Goal: Task Accomplishment & Management: Manage account settings

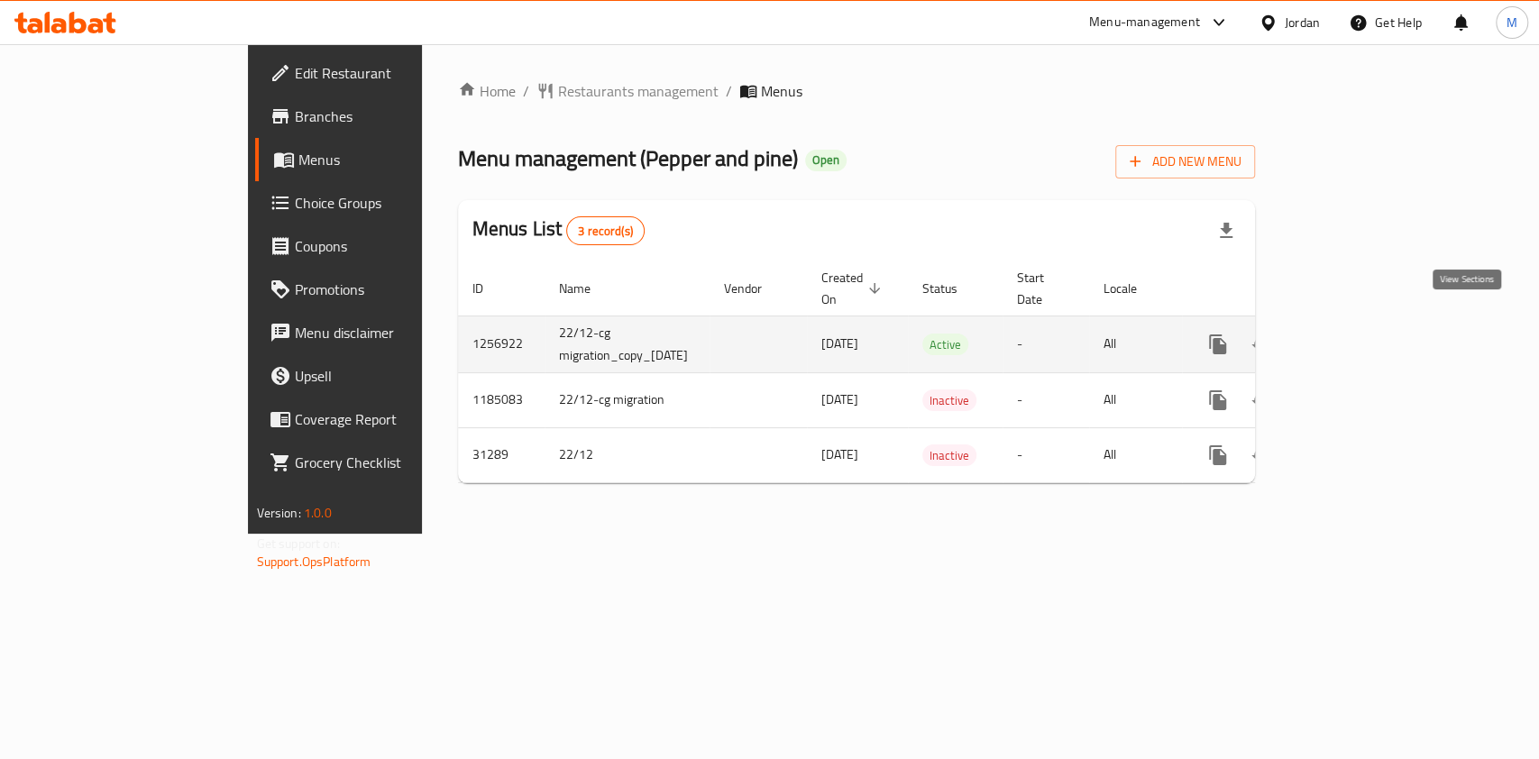
click at [1369, 334] on link "enhanced table" at bounding box center [1347, 344] width 43 height 43
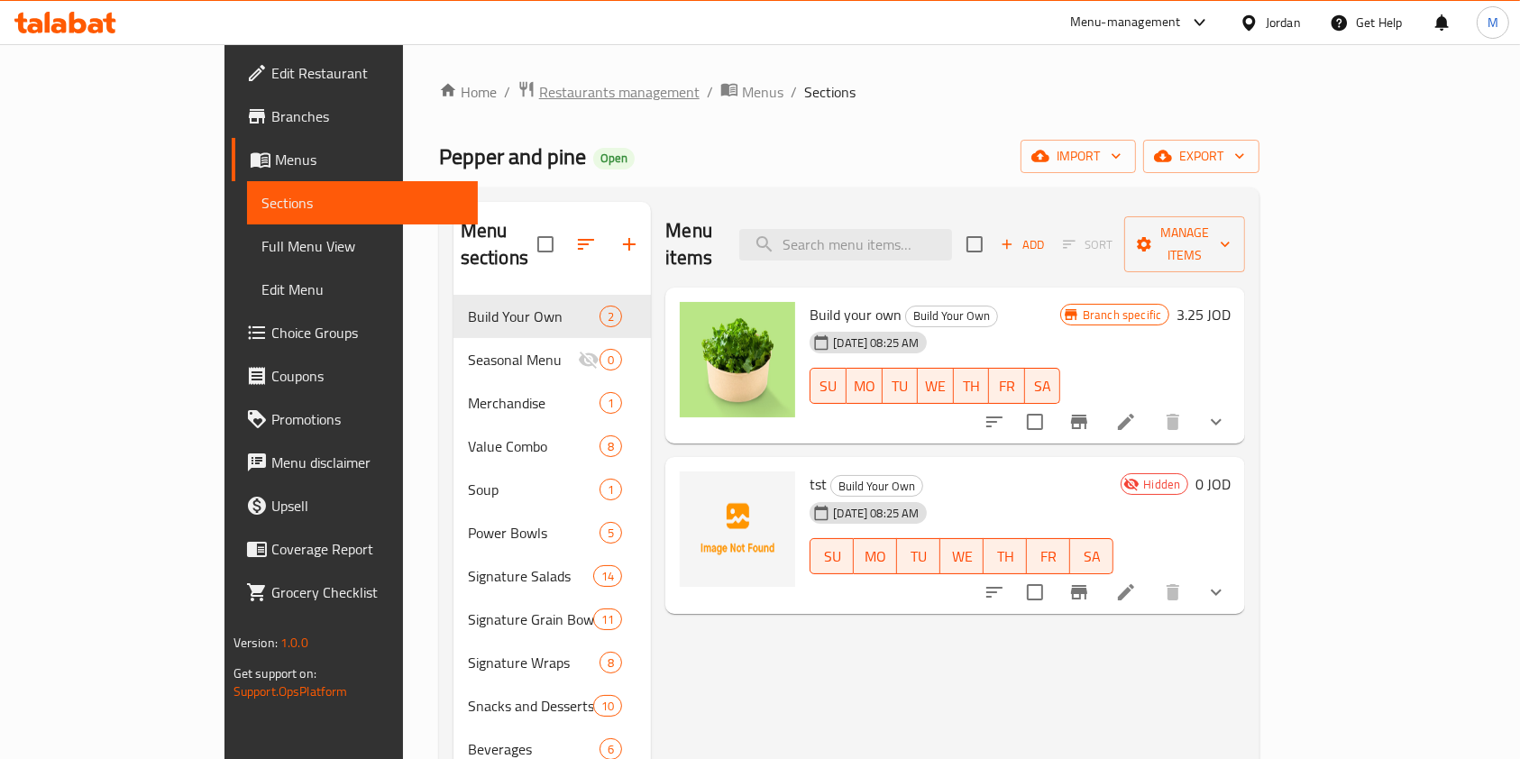
click at [539, 91] on span "Restaurants management" at bounding box center [619, 92] width 160 height 22
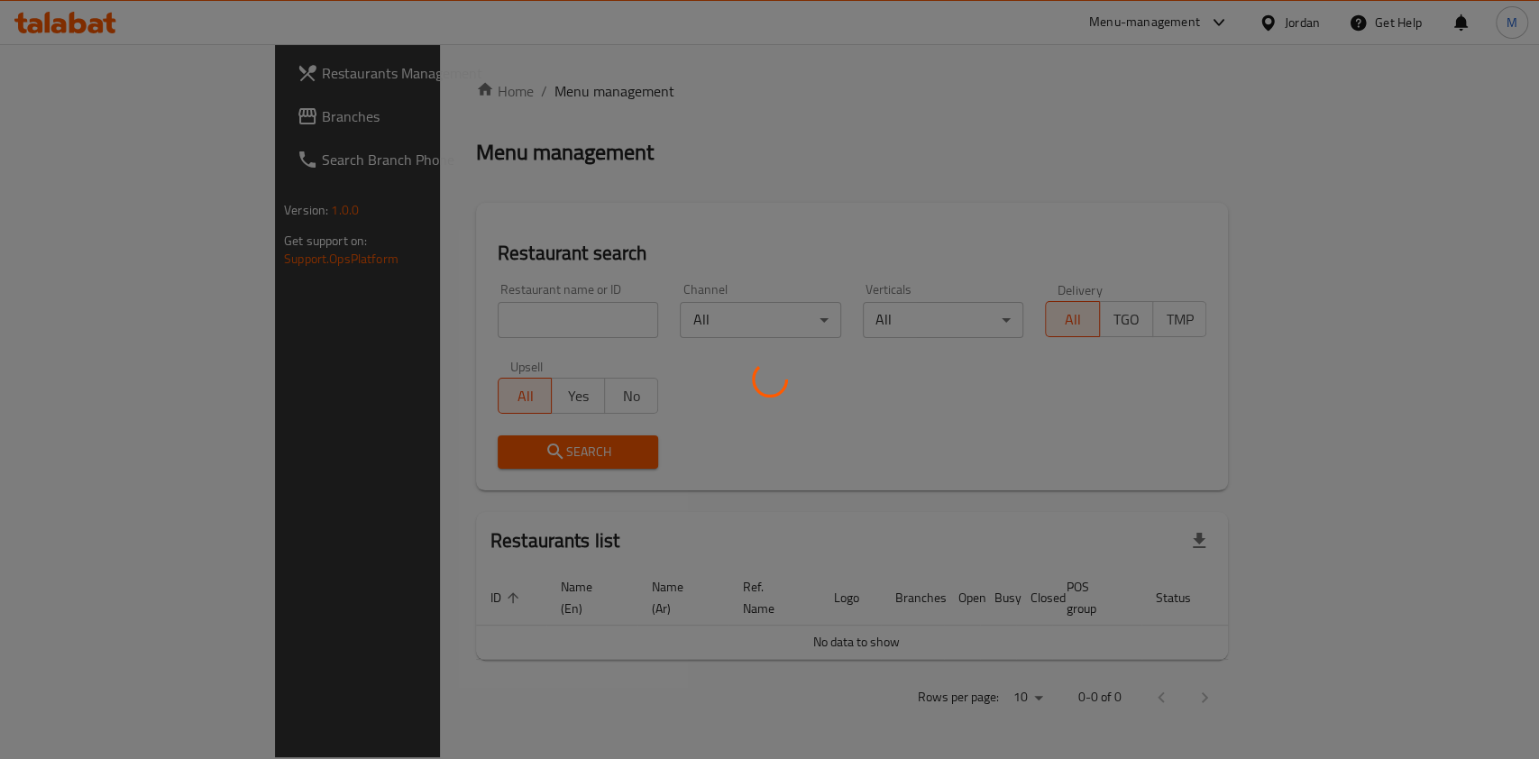
drag, startPoint x: 397, startPoint y: 264, endPoint x: 415, endPoint y: 299, distance: 39.5
click at [399, 271] on div at bounding box center [769, 379] width 1539 height 759
click at [421, 307] on div at bounding box center [769, 379] width 1539 height 759
click at [426, 322] on div at bounding box center [769, 379] width 1539 height 759
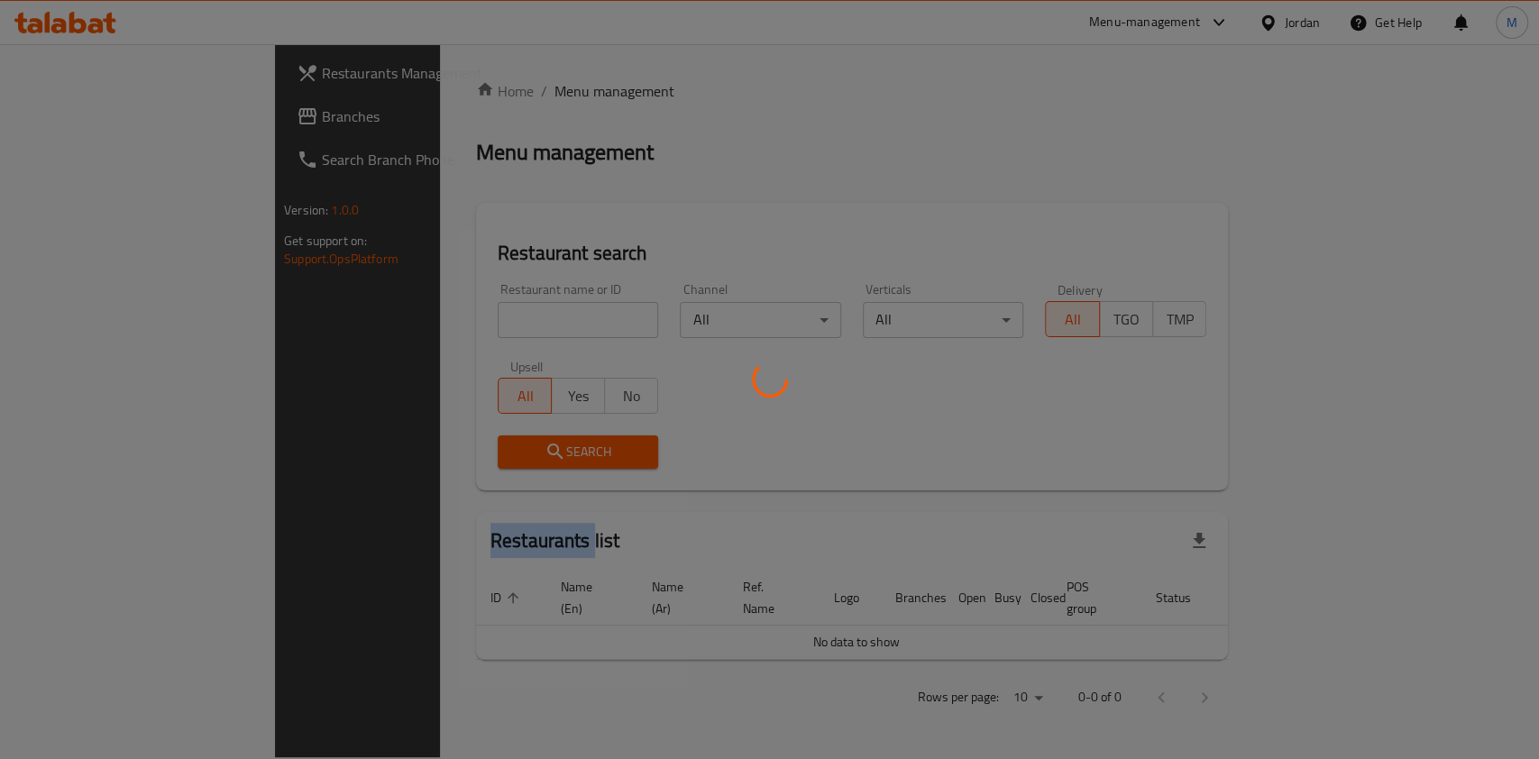
click at [426, 322] on div at bounding box center [769, 379] width 1539 height 759
click at [429, 314] on div at bounding box center [769, 379] width 1539 height 759
click at [434, 320] on div at bounding box center [769, 379] width 1539 height 759
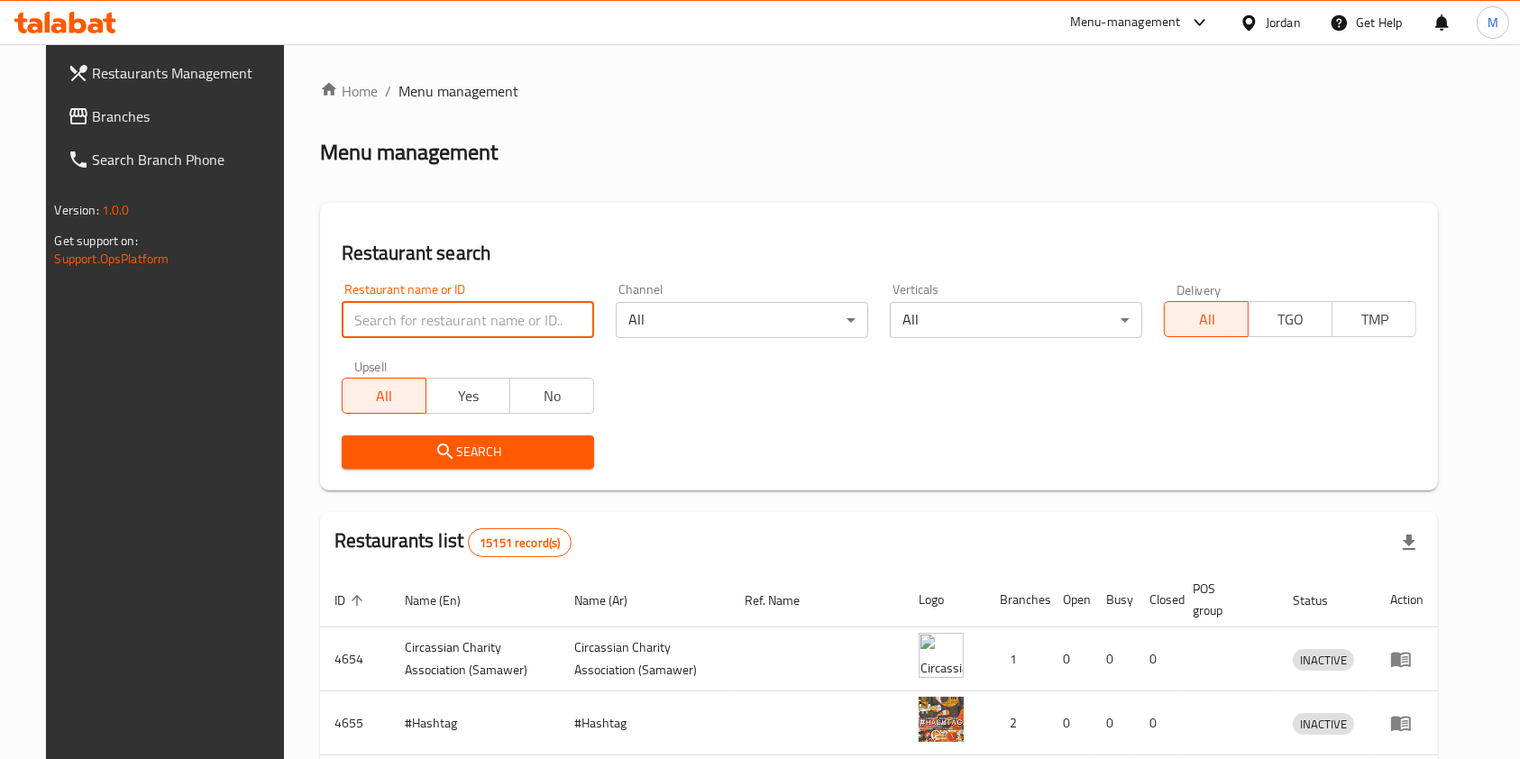
click at [434, 320] on input "search" at bounding box center [468, 320] width 252 height 36
type input "wrap it"
click button "Search" at bounding box center [468, 451] width 252 height 33
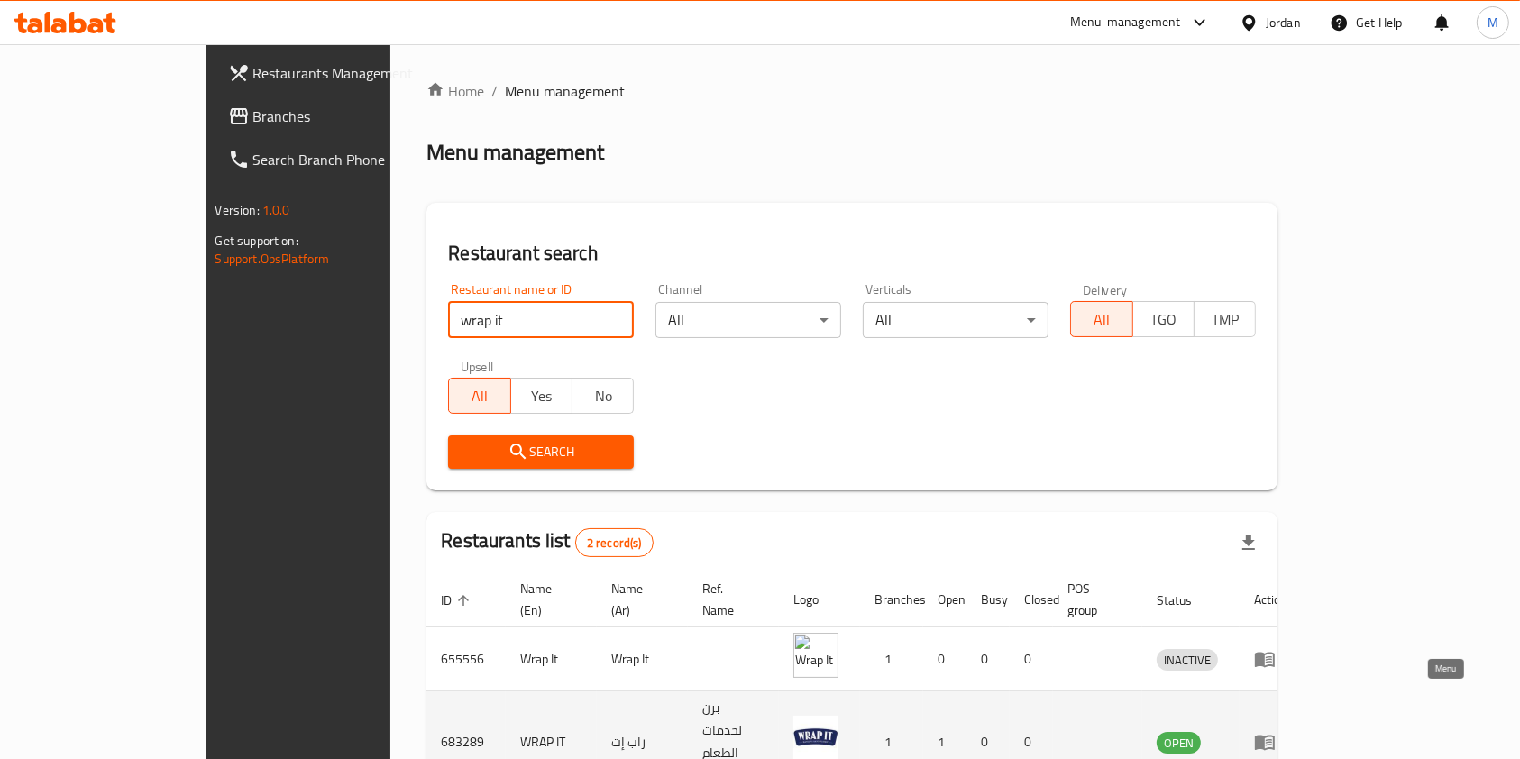
click at [1275, 736] on icon "enhanced table" at bounding box center [1265, 743] width 20 height 15
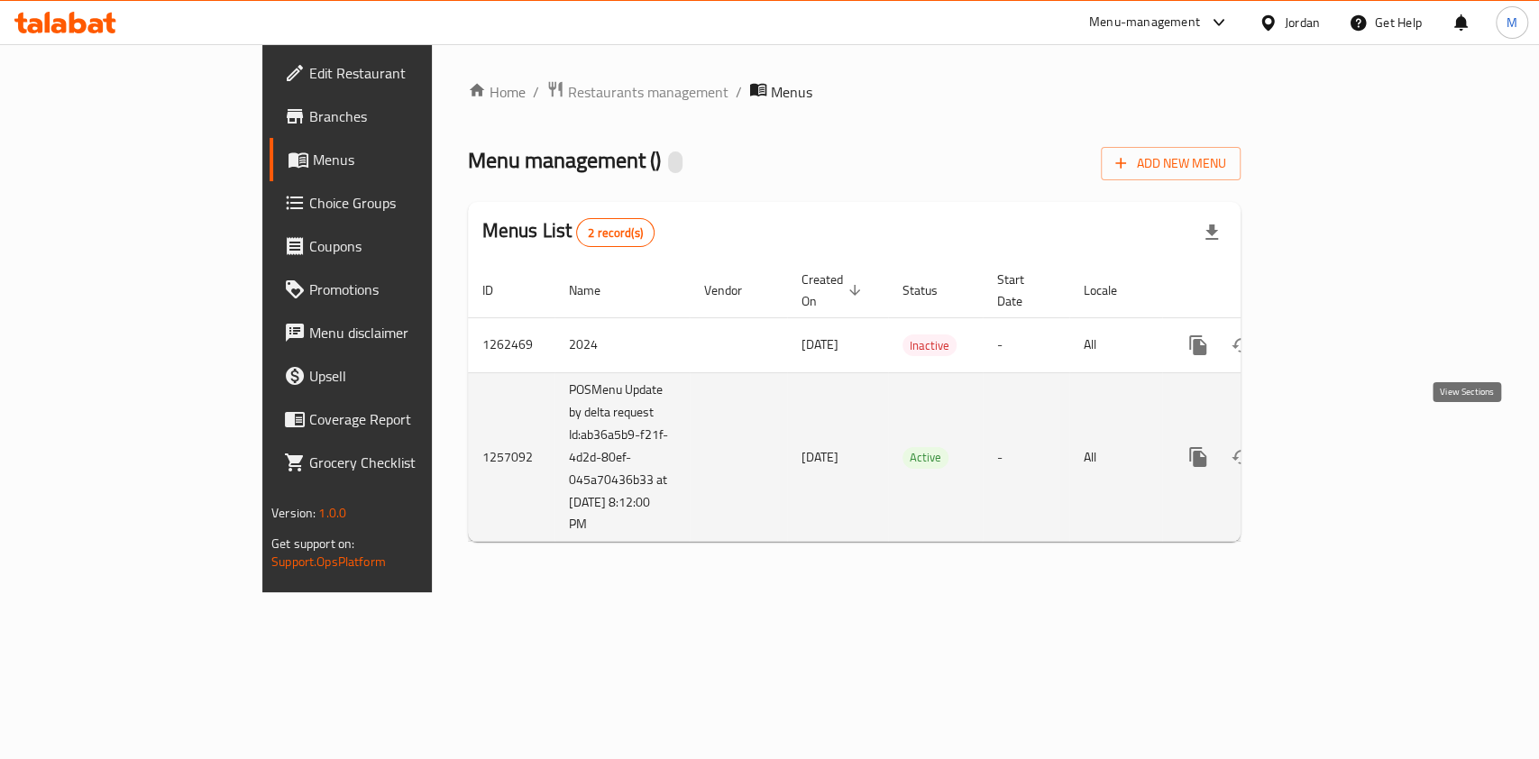
click at [1339, 446] on icon "enhanced table" at bounding box center [1328, 457] width 22 height 22
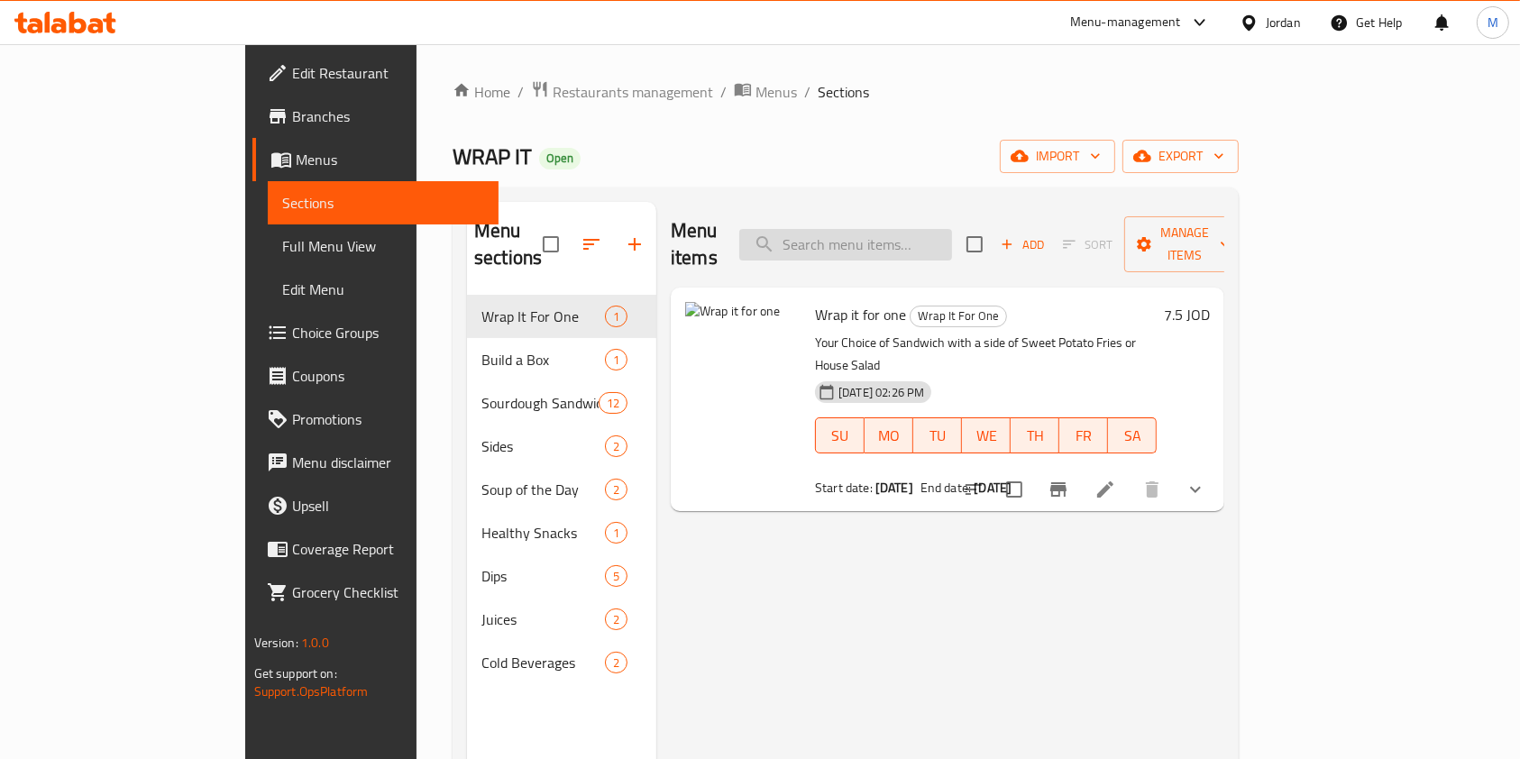
click at [896, 235] on input "search" at bounding box center [845, 245] width 213 height 32
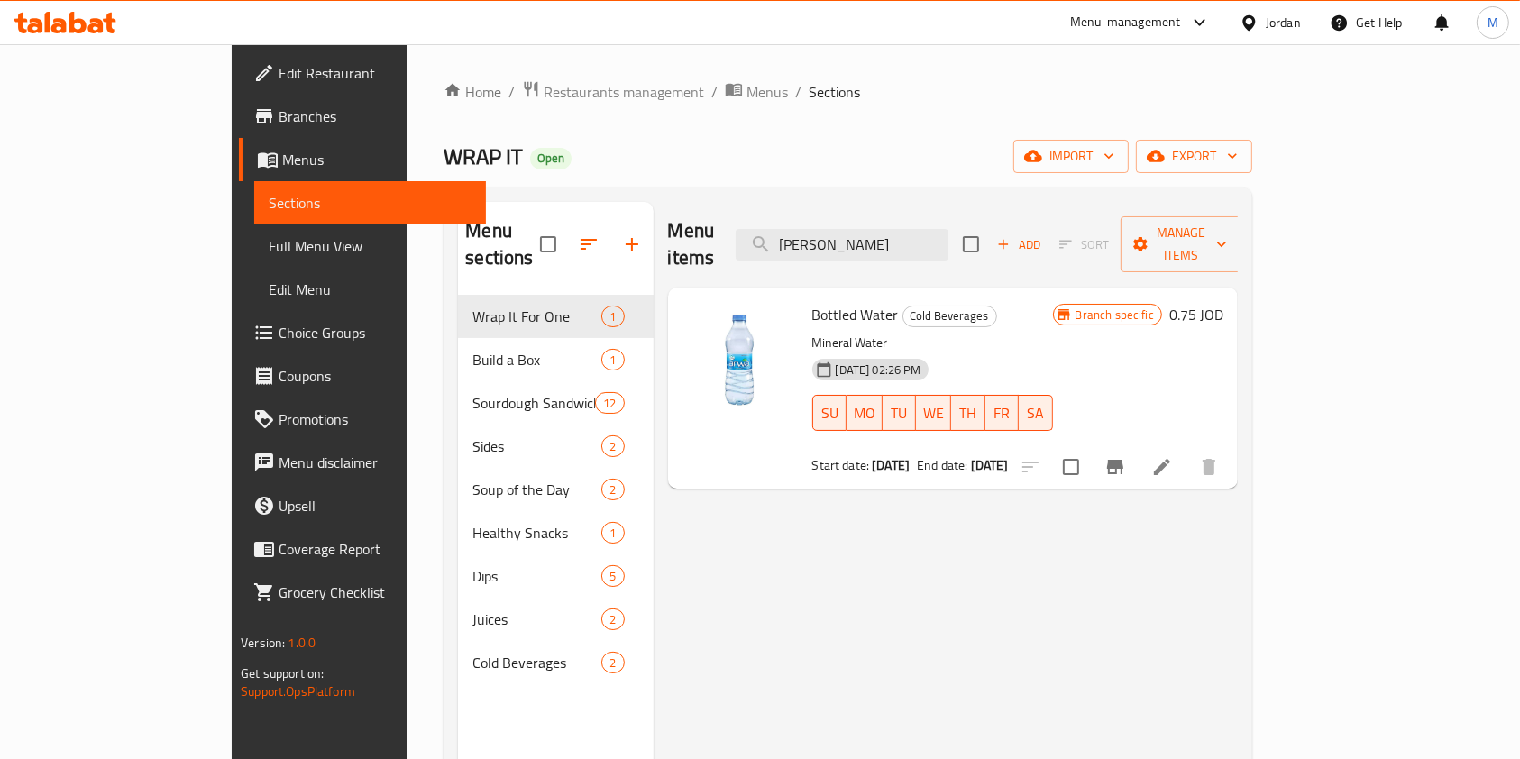
type input "[PERSON_NAME]"
click at [1126, 456] on icon "Branch-specific-item" at bounding box center [1115, 467] width 22 height 22
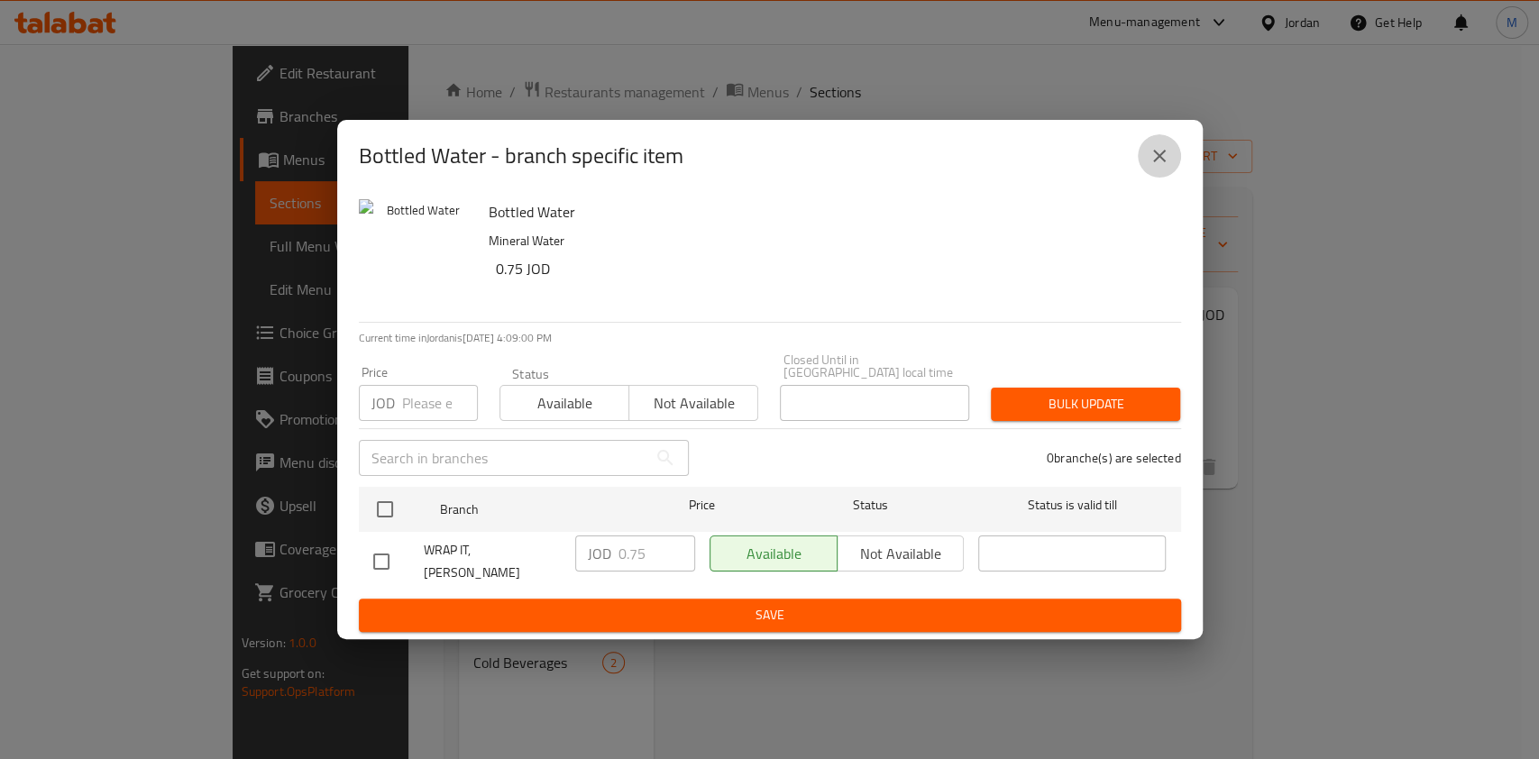
click at [1166, 167] on icon "close" at bounding box center [1160, 156] width 22 height 22
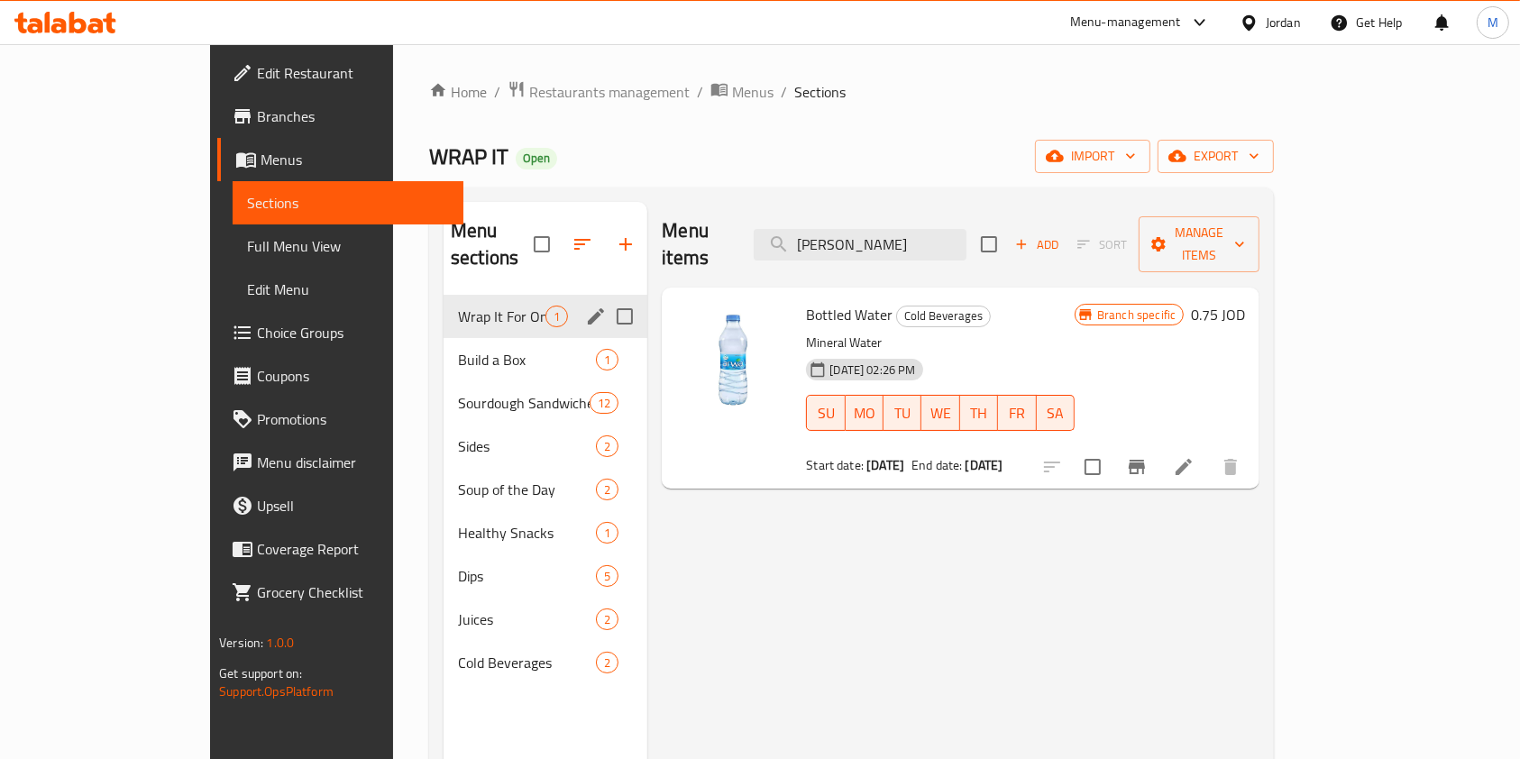
drag, startPoint x: 947, startPoint y: 232, endPoint x: 557, endPoint y: 278, distance: 392.2
click at [557, 278] on div "Menu sections Wrap It For One 1 Build a Box 1 Sourdough Sandwiches 12 Sides 2 S…" at bounding box center [852, 581] width 816 height 759
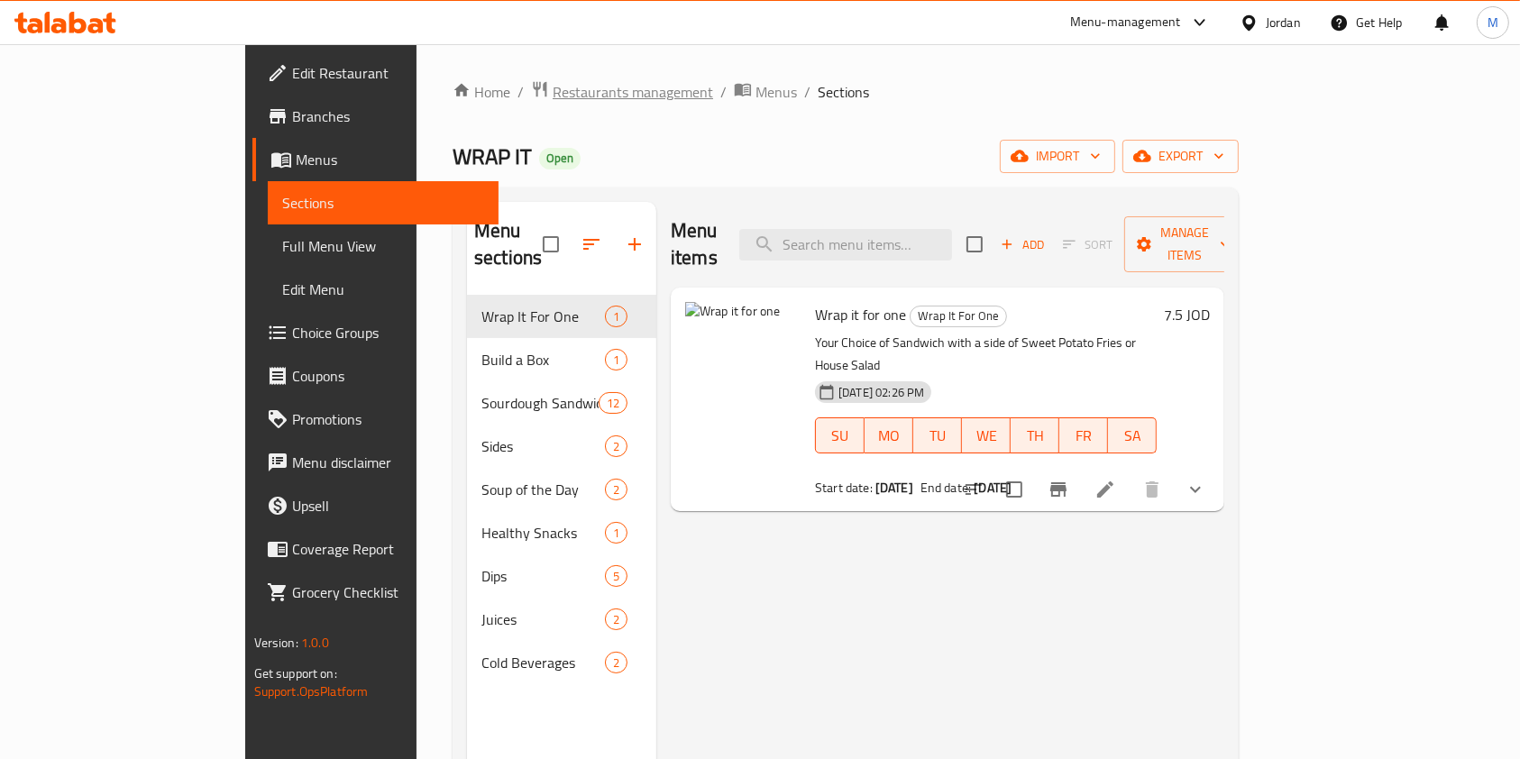
click at [553, 86] on span "Restaurants management" at bounding box center [633, 92] width 160 height 22
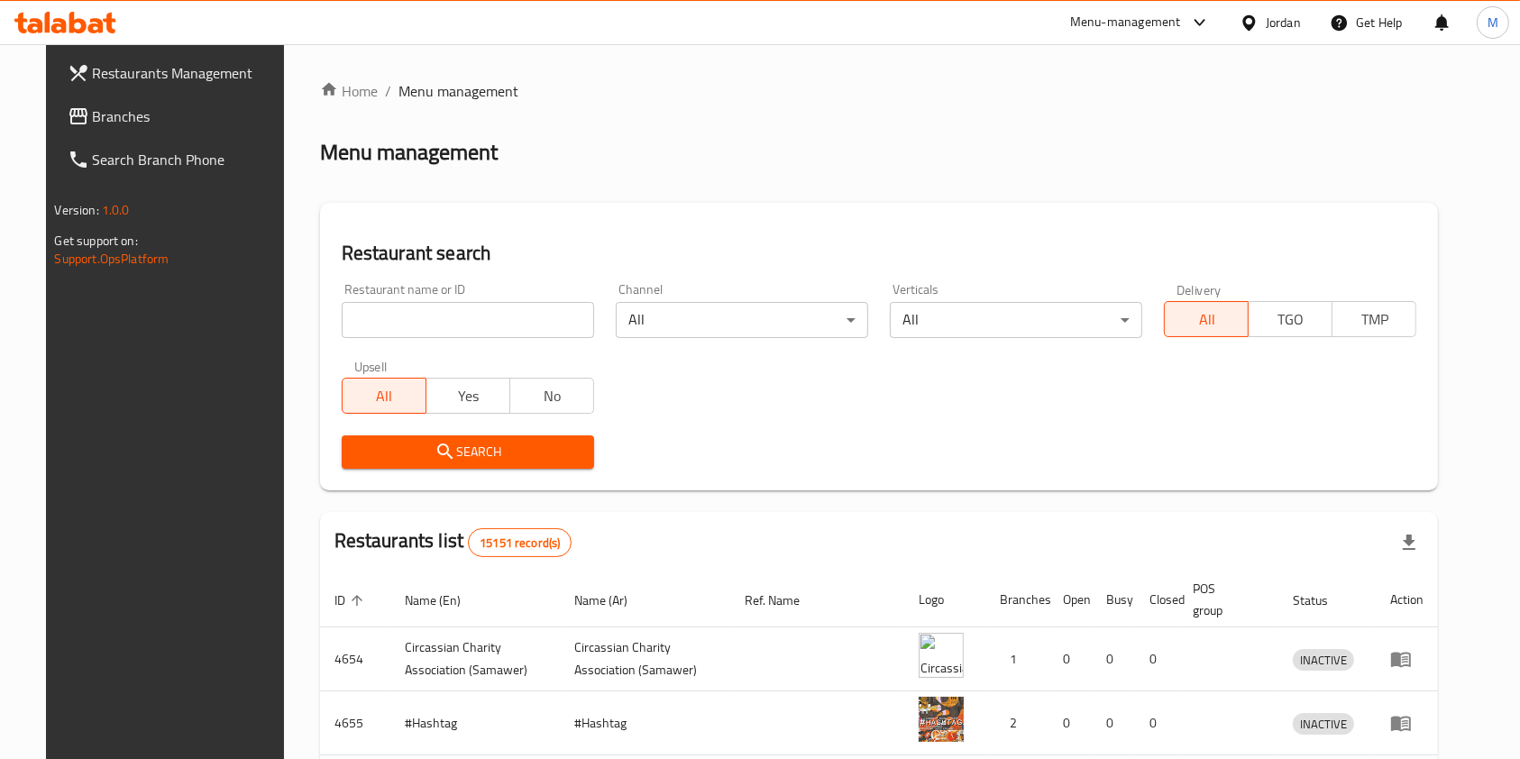
click at [529, 160] on div "Menu management" at bounding box center [879, 152] width 1119 height 29
click at [193, 65] on span "Restaurants Management" at bounding box center [189, 73] width 193 height 22
